Goal: Transaction & Acquisition: Book appointment/travel/reservation

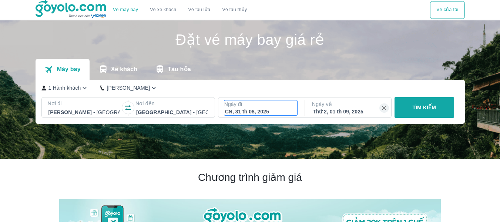
click at [277, 111] on div "CN, 31 th 08, 2025" at bounding box center [261, 111] width 72 height 7
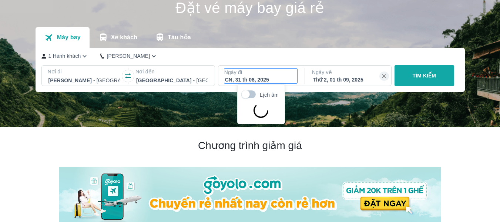
scroll to position [43, 0]
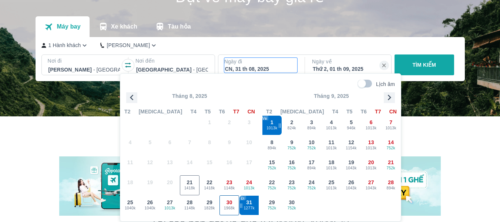
click at [227, 201] on span "30" at bounding box center [230, 201] width 6 height 7
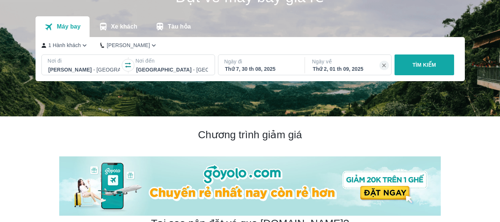
click at [279, 71] on div "Thứ 7, 30 th 08, 2025" at bounding box center [261, 68] width 72 height 7
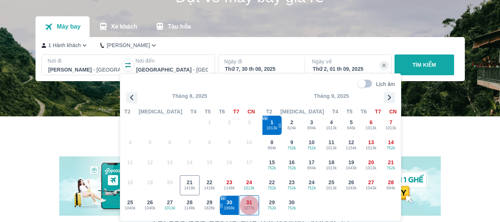
click at [250, 206] on span "1277k" at bounding box center [248, 208] width 19 height 6
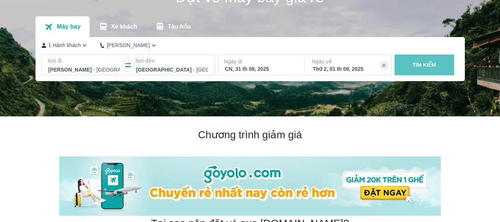
click at [430, 72] on button "TÌM KIẾM" at bounding box center [425, 64] width 60 height 21
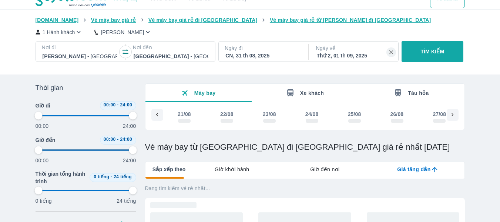
scroll to position [0, 200]
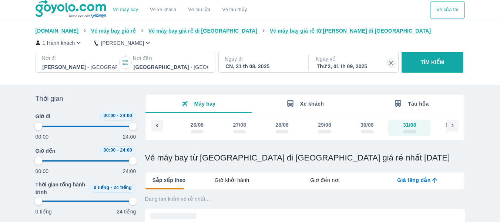
type input "97.9166666666667"
checkbox input "true"
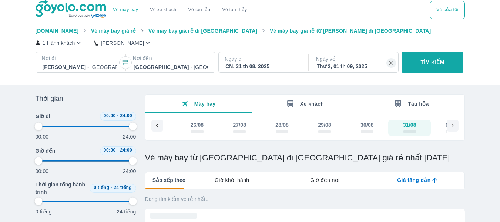
checkbox input "true"
type input "97.9166666666667"
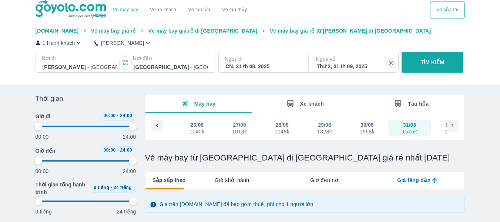
type input "97.9166666666667"
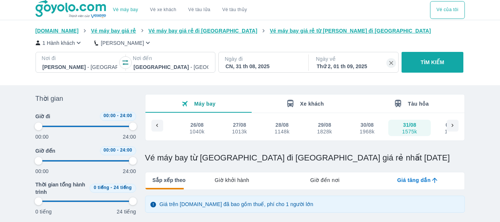
type input "97.9166666666667"
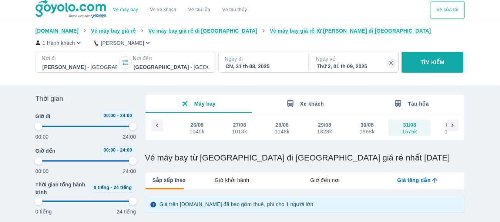
type input "97.9166666666667"
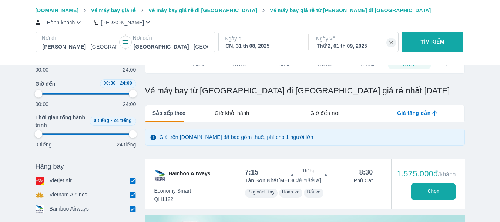
scroll to position [72, 0]
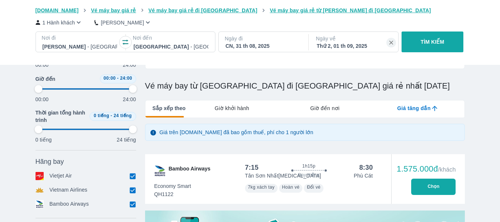
type input "97.9166666666667"
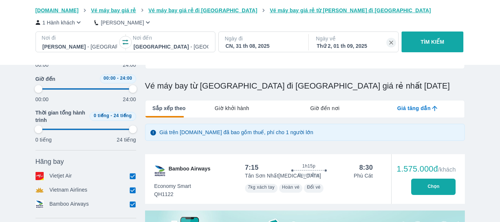
type input "97.9166666666667"
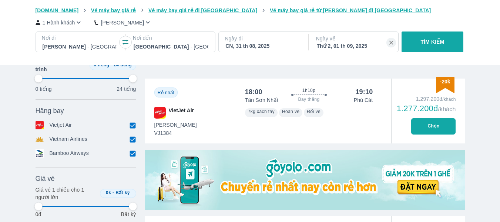
type input "97.9166666666667"
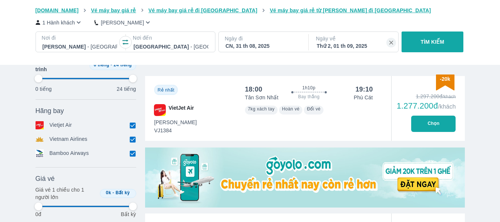
type input "97.9166666666667"
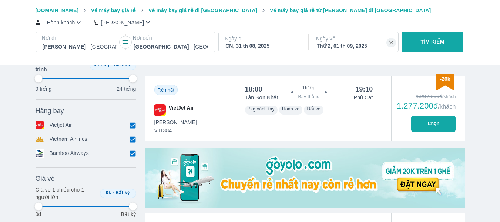
type input "97.9166666666667"
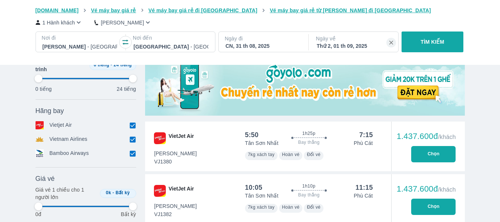
type input "97.9166666666667"
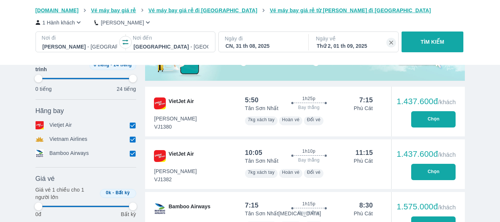
scroll to position [287, 0]
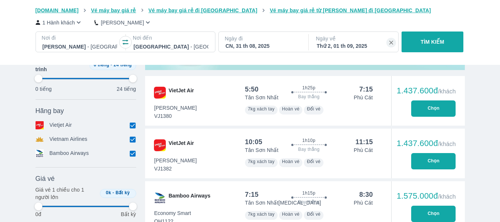
type input "97.9166666666667"
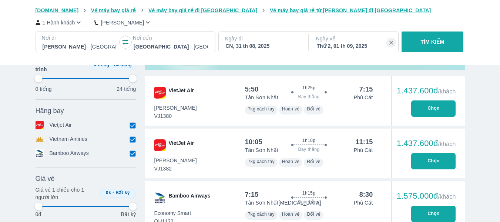
type input "97.9166666666667"
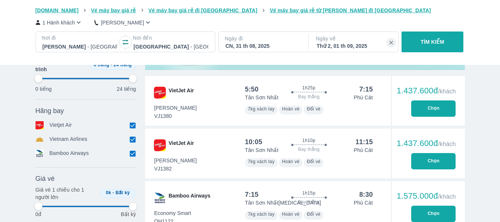
type input "97.9166666666667"
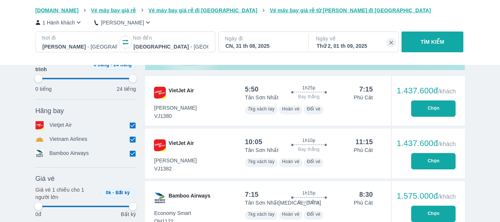
type input "97.9166666666667"
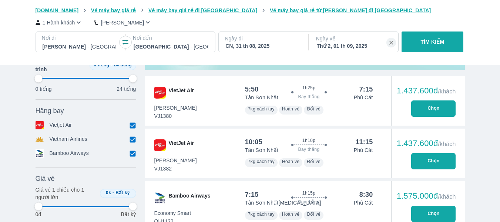
type input "97.9166666666667"
click at [290, 46] on div "CN, 31 th 08, 2025" at bounding box center [262, 45] width 75 height 7
type input "97.9166666666667"
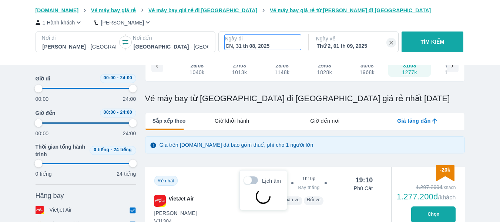
type input "97.9166666666667"
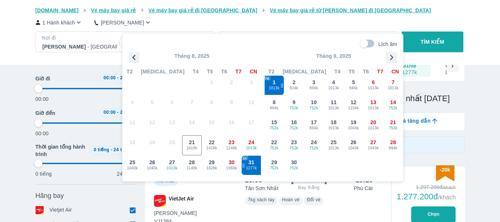
scroll to position [43, 0]
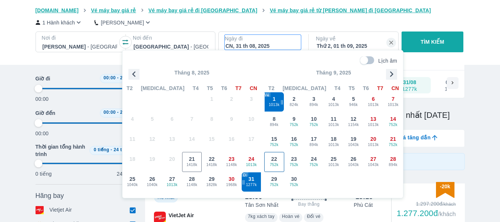
type input "97.9166666666667"
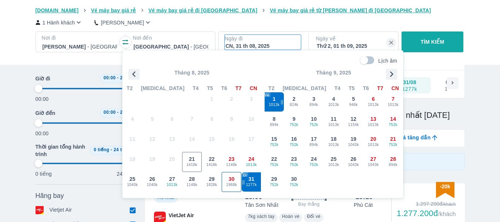
type input "97.9166666666667"
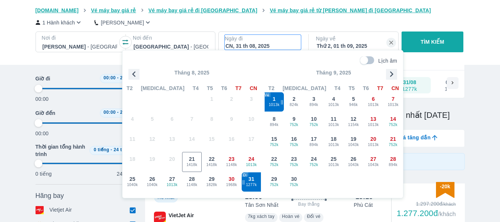
type input "97.9166666666667"
click at [228, 180] on div "30 1968k" at bounding box center [231, 181] width 19 height 19
type input "97.9166666666667"
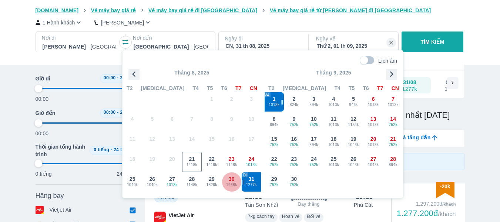
type input "97.9166666666667"
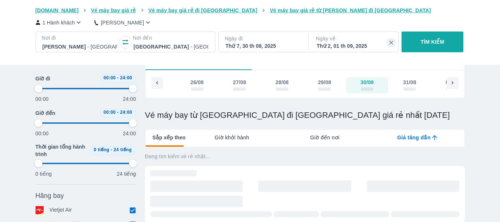
type input "97.9166666666667"
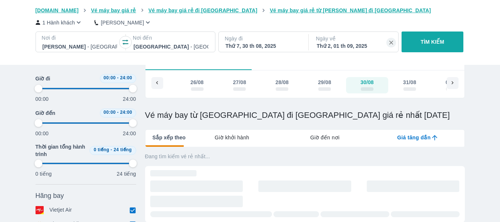
type input "97.9166666666667"
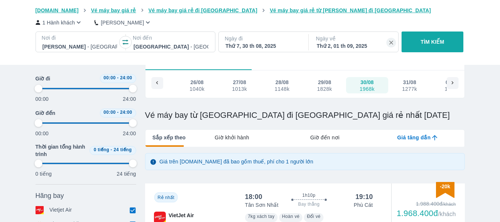
type input "97.9166666666667"
click at [429, 37] on button "TÌM KIẾM" at bounding box center [433, 41] width 62 height 21
type input "97.9166666666667"
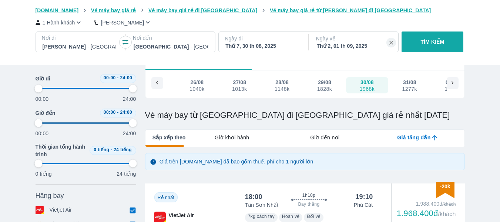
type input "97.9166666666667"
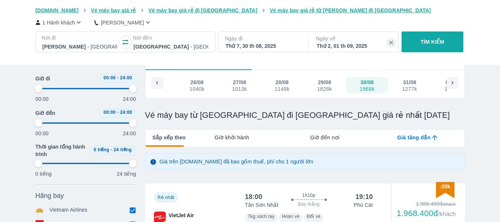
type input "97.9166666666667"
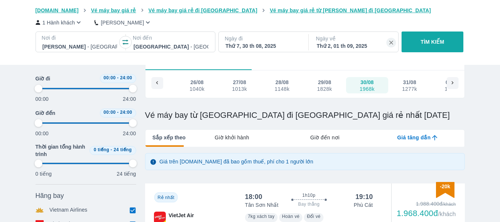
type input "97.9166666666667"
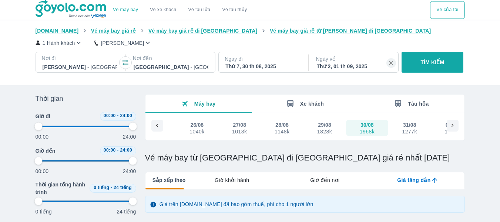
type input "97.9166666666667"
click at [349, 68] on div "Thứ 2, 01 th 09, 2025" at bounding box center [354, 66] width 75 height 7
type input "97.9166666666667"
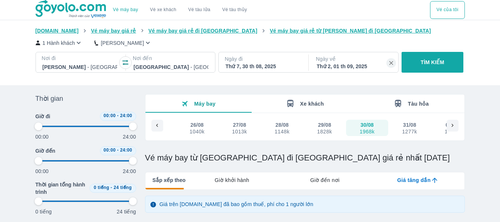
type input "97.9166666666667"
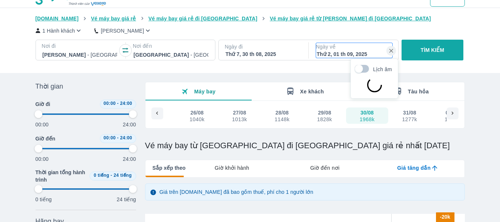
scroll to position [43, 0]
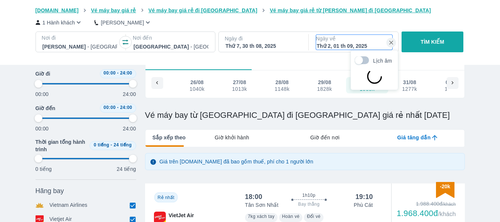
type input "97.9166666666667"
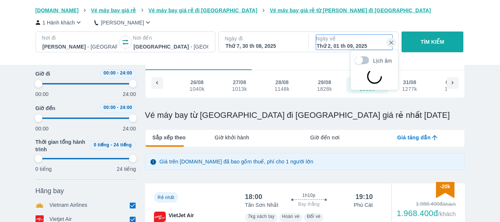
type input "97.9166666666667"
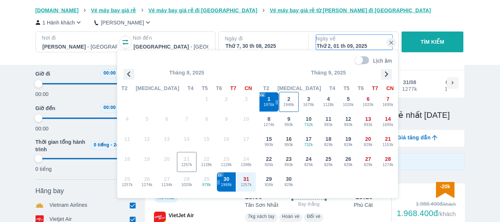
type input "97.9166666666667"
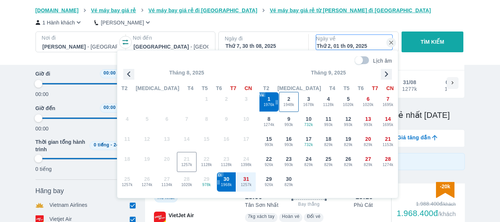
type input "97.9166666666667"
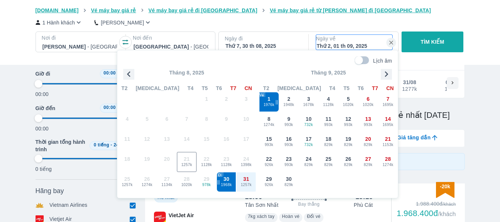
type input "97.9166666666667"
click at [294, 104] on span "1948k" at bounding box center [288, 105] width 19 height 6
type input "97.9166666666667"
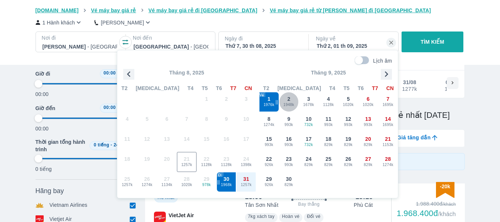
type input "97.9166666666667"
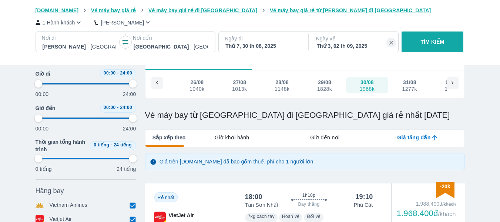
type input "97.9166666666667"
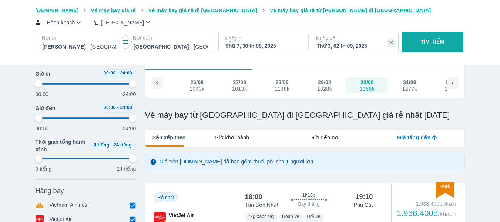
type input "97.9166666666667"
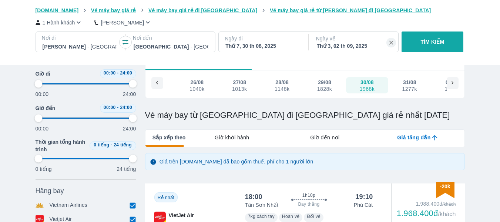
type input "97.9166666666667"
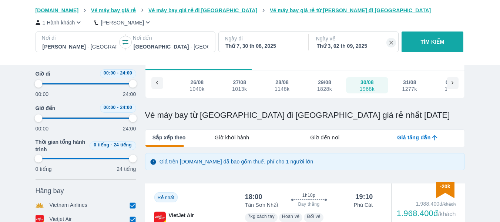
type input "97.9166666666667"
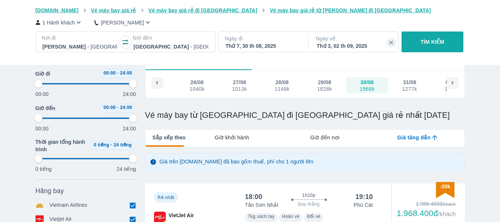
type input "97.9166666666667"
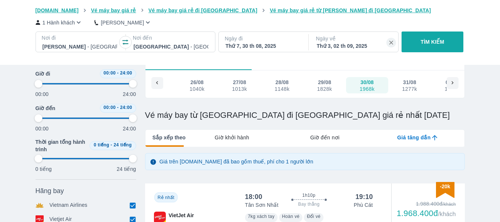
type input "97.9166666666667"
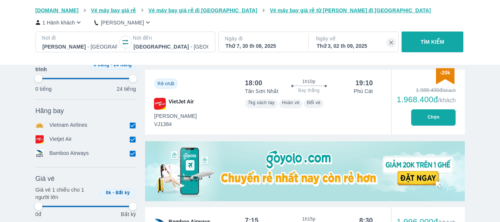
type input "97.9166666666667"
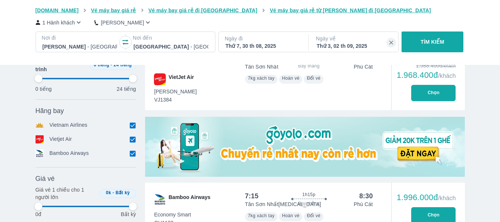
type input "97.9166666666667"
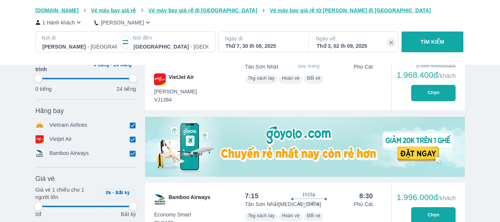
type input "97.9166666666667"
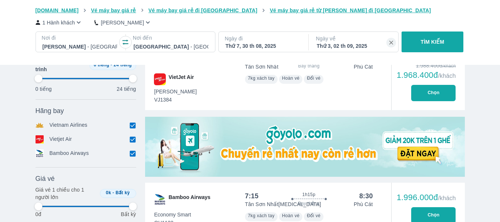
type input "97.9166666666667"
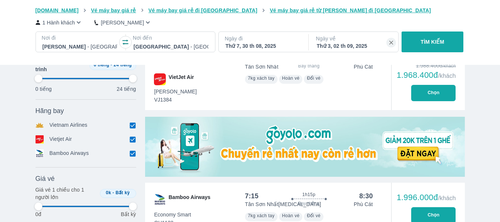
type input "97.9166666666667"
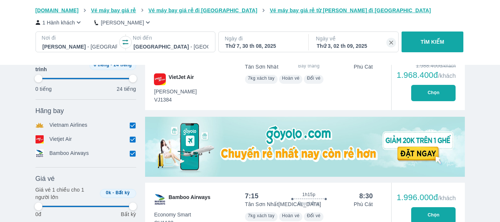
type input "97.9166666666667"
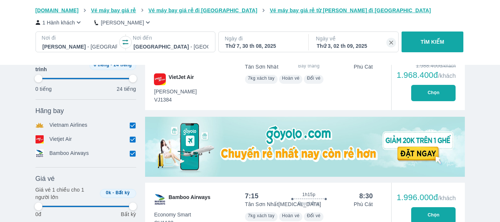
type input "97.9166666666667"
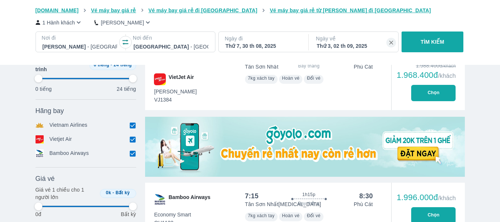
type input "97.9166666666667"
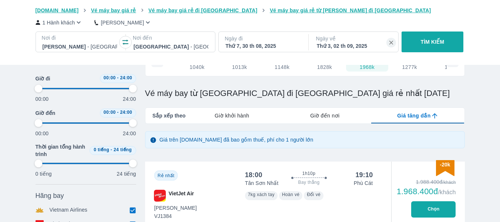
scroll to position [10, 0]
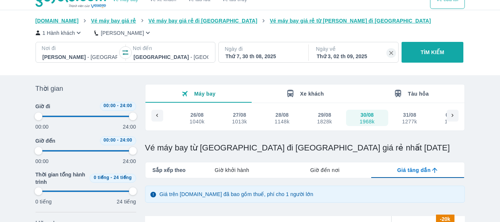
click at [409, 121] on div "1277k" at bounding box center [409, 121] width 15 height 6
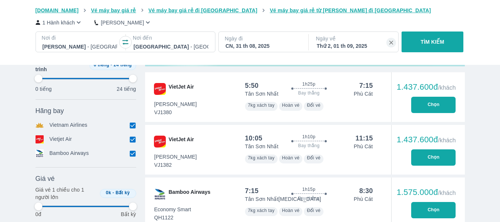
scroll to position [312, 0]
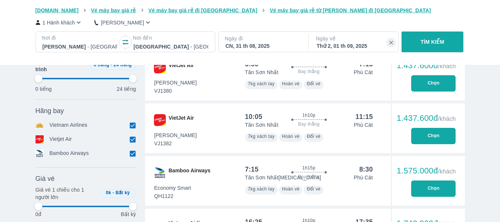
click at [418, 188] on button "Chọn" at bounding box center [433, 188] width 44 height 16
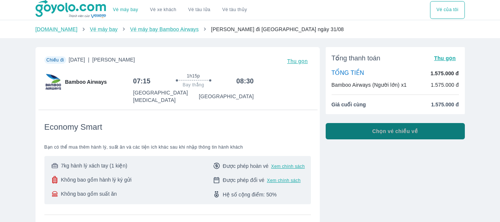
click at [396, 133] on span "Chọn vé chiều về" at bounding box center [395, 130] width 46 height 7
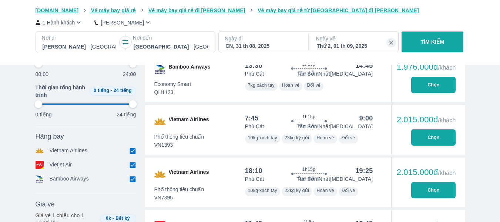
scroll to position [426, 0]
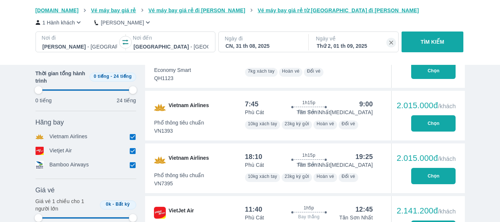
click at [421, 176] on button "Chọn" at bounding box center [433, 176] width 44 height 16
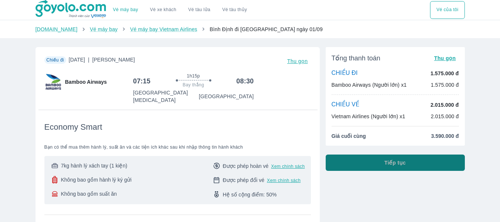
click at [386, 167] on button "Tiếp tục" at bounding box center [395, 162] width 139 height 16
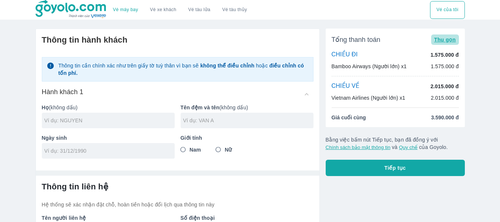
click at [439, 38] on span "Thu gọn" at bounding box center [445, 40] width 22 height 6
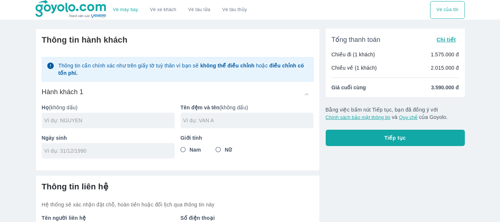
click at [439, 38] on span "Chi tiết" at bounding box center [445, 40] width 19 height 6
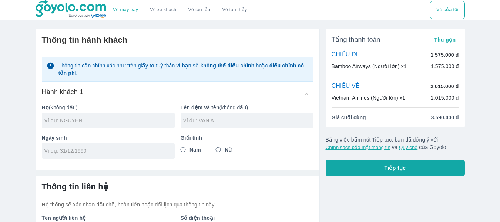
click at [351, 56] on p "CHIỀU ĐI" at bounding box center [345, 55] width 26 height 8
click at [375, 44] on span "Tổng thanh toán" at bounding box center [356, 39] width 49 height 9
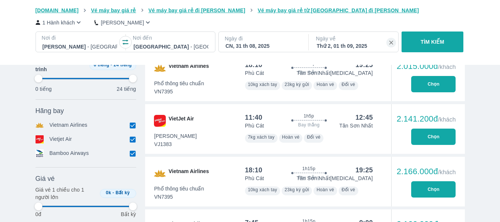
scroll to position [570, 0]
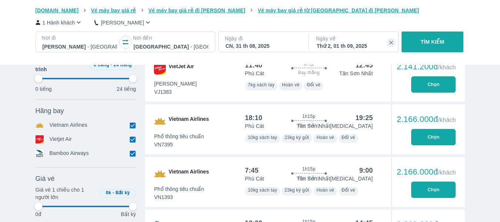
click at [75, 23] on icon "button" at bounding box center [79, 23] width 8 height 8
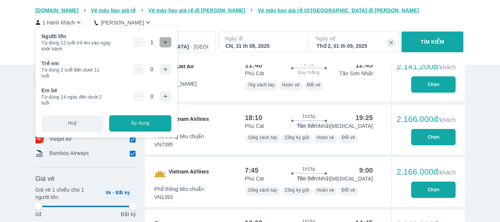
click at [164, 44] on icon "button" at bounding box center [165, 42] width 6 height 6
click at [143, 122] on button "Áp dụng" at bounding box center [140, 123] width 62 height 16
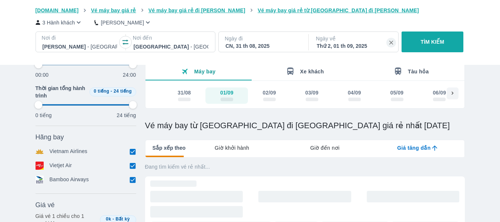
scroll to position [98, 0]
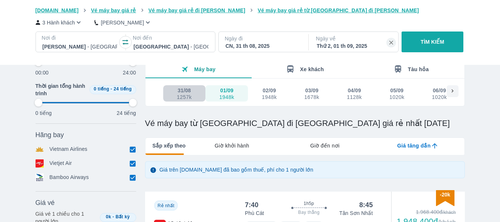
click at [184, 91] on div "31/08" at bounding box center [184, 90] width 13 height 7
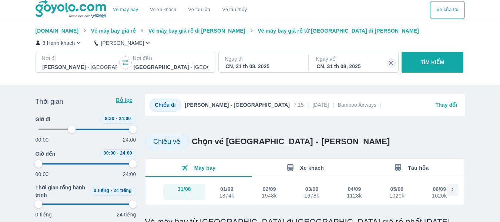
click at [359, 63] on div "CN, 31 th 08, 2025" at bounding box center [354, 66] width 75 height 7
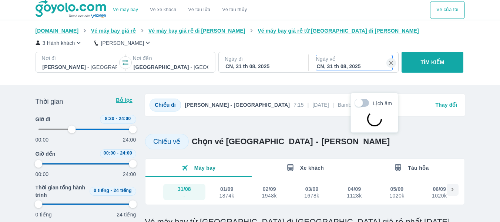
scroll to position [43, 0]
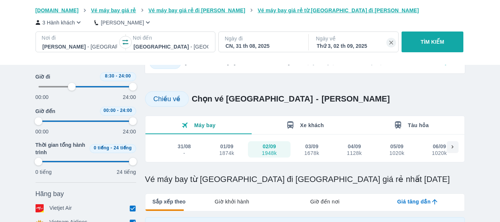
click at [432, 41] on p "TÌM KIẾM" at bounding box center [433, 41] width 24 height 7
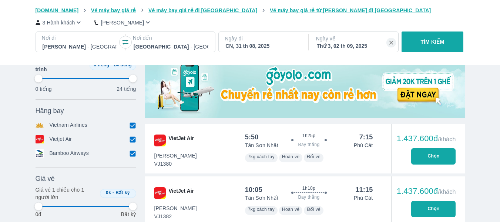
scroll to position [255, 0]
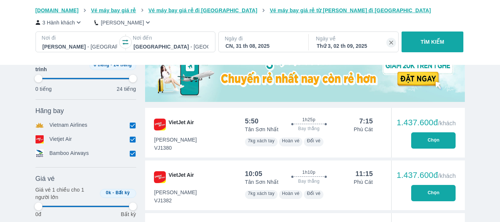
click at [274, 43] on div "CN, 31 th 08, 2025" at bounding box center [262, 45] width 75 height 7
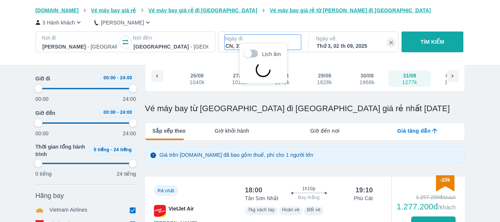
scroll to position [43, 0]
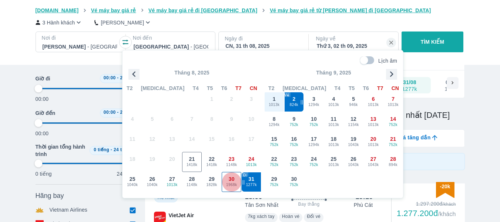
click at [236, 182] on span "1968k" at bounding box center [231, 185] width 19 height 6
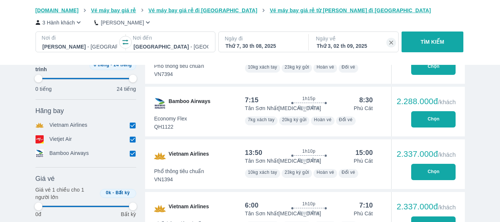
scroll to position [542, 0]
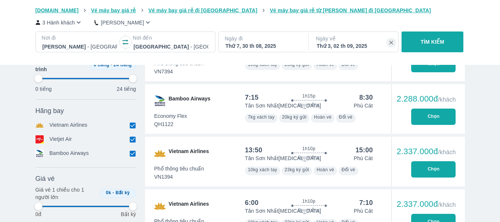
click at [430, 170] on button "Chọn" at bounding box center [433, 169] width 44 height 16
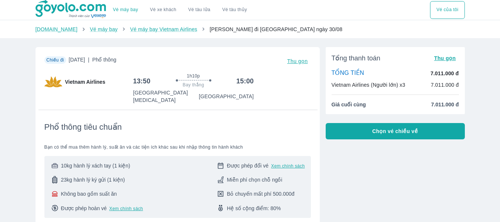
click at [387, 134] on span "Chọn vé chiều về" at bounding box center [395, 130] width 46 height 7
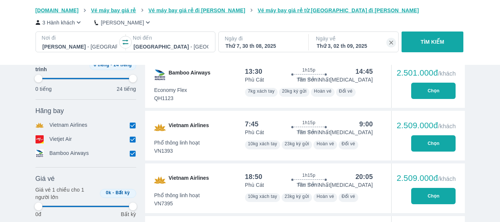
scroll to position [533, 0]
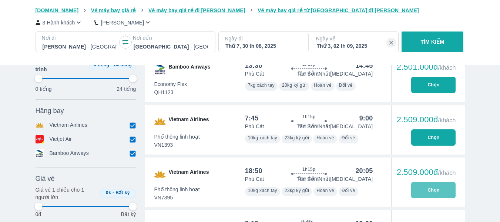
click at [429, 194] on button "Chọn" at bounding box center [433, 190] width 44 height 16
